Goal: Transaction & Acquisition: Purchase product/service

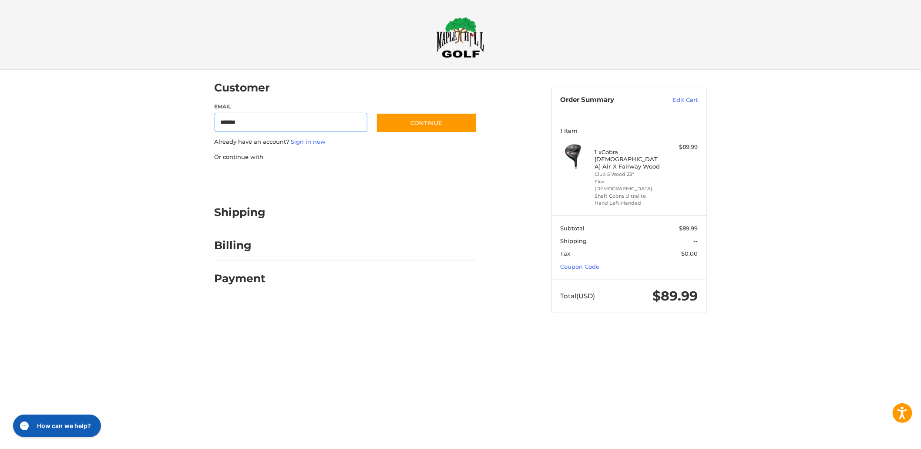
type input "**********"
click at [393, 123] on button "Continue" at bounding box center [426, 123] width 101 height 20
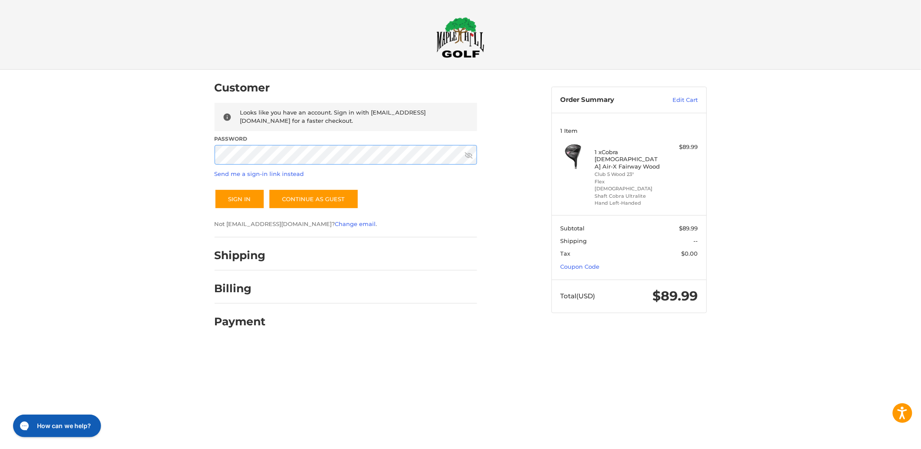
click at [214, 189] on button "Sign In" at bounding box center [239, 199] width 50 height 20
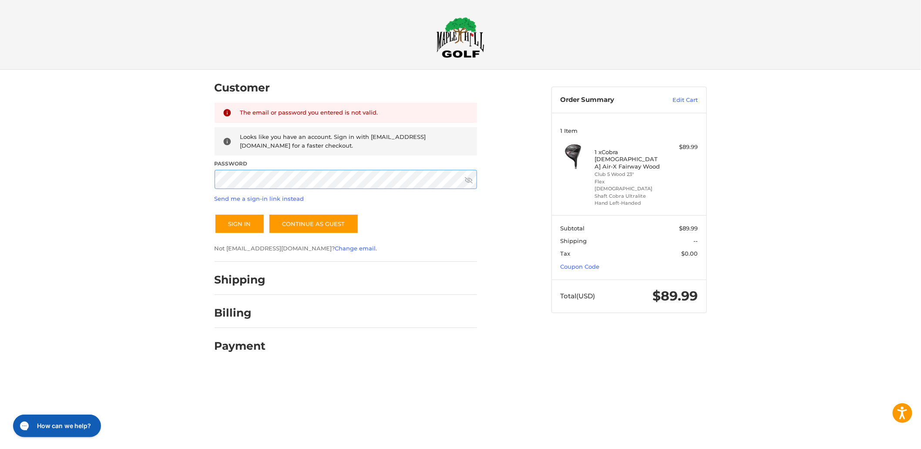
click at [214, 214] on button "Sign In" at bounding box center [239, 224] width 50 height 20
click at [251, 200] on link "Send me a sign-in link instead" at bounding box center [259, 198] width 90 height 7
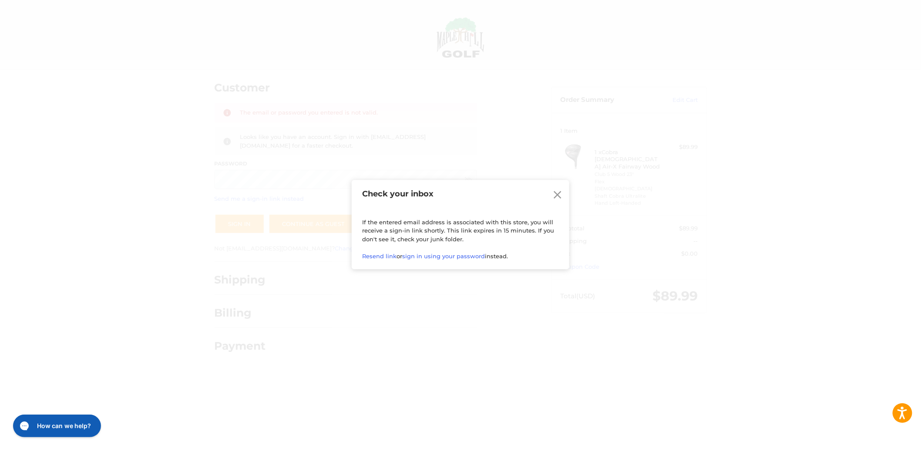
click at [559, 195] on icon at bounding box center [557, 194] width 13 height 13
